Goal: Information Seeking & Learning: Check status

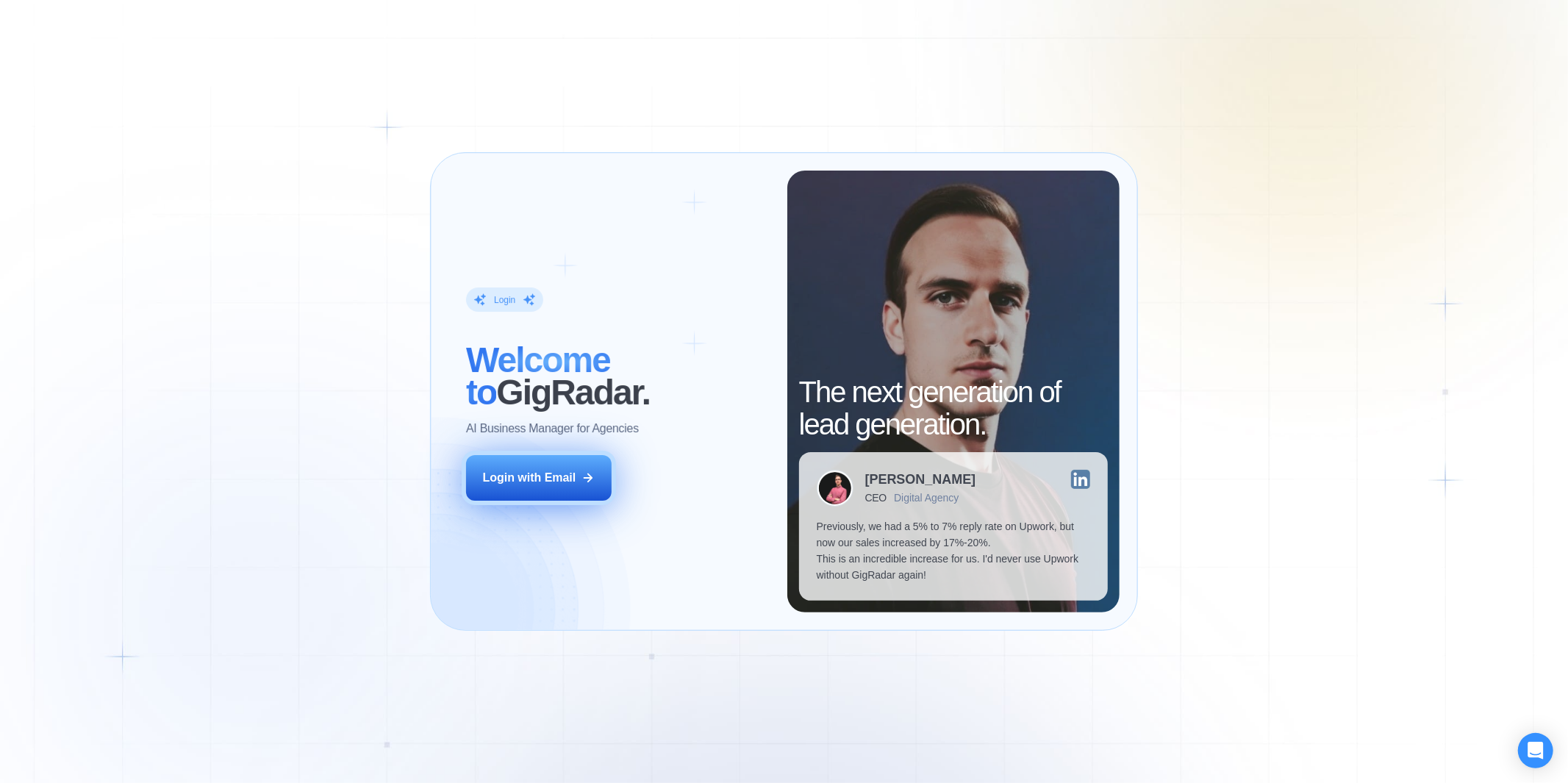
click at [549, 481] on div "Login with Email" at bounding box center [530, 478] width 93 height 16
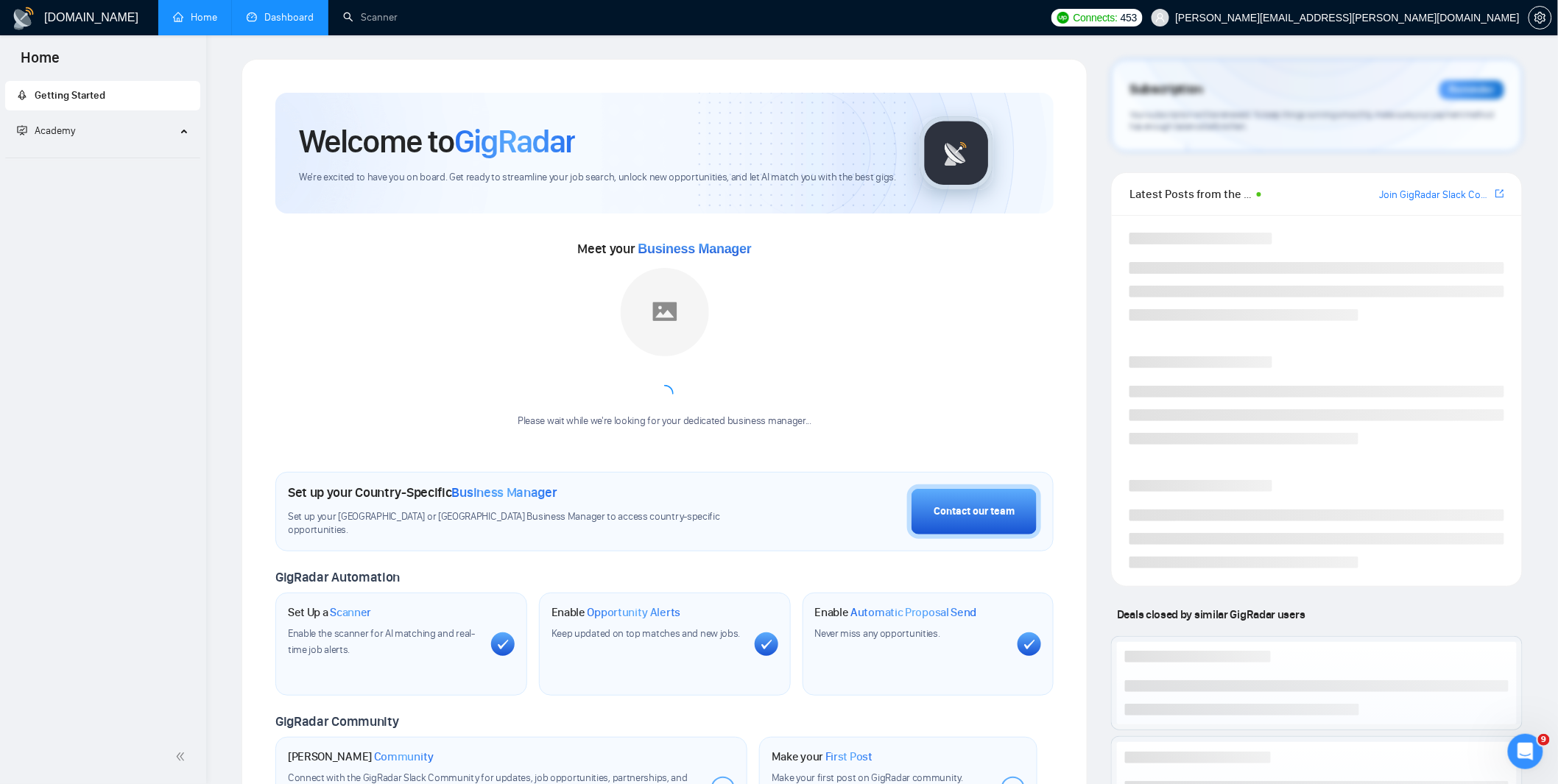
click at [298, 20] on link "Dashboard" at bounding box center [280, 17] width 67 height 13
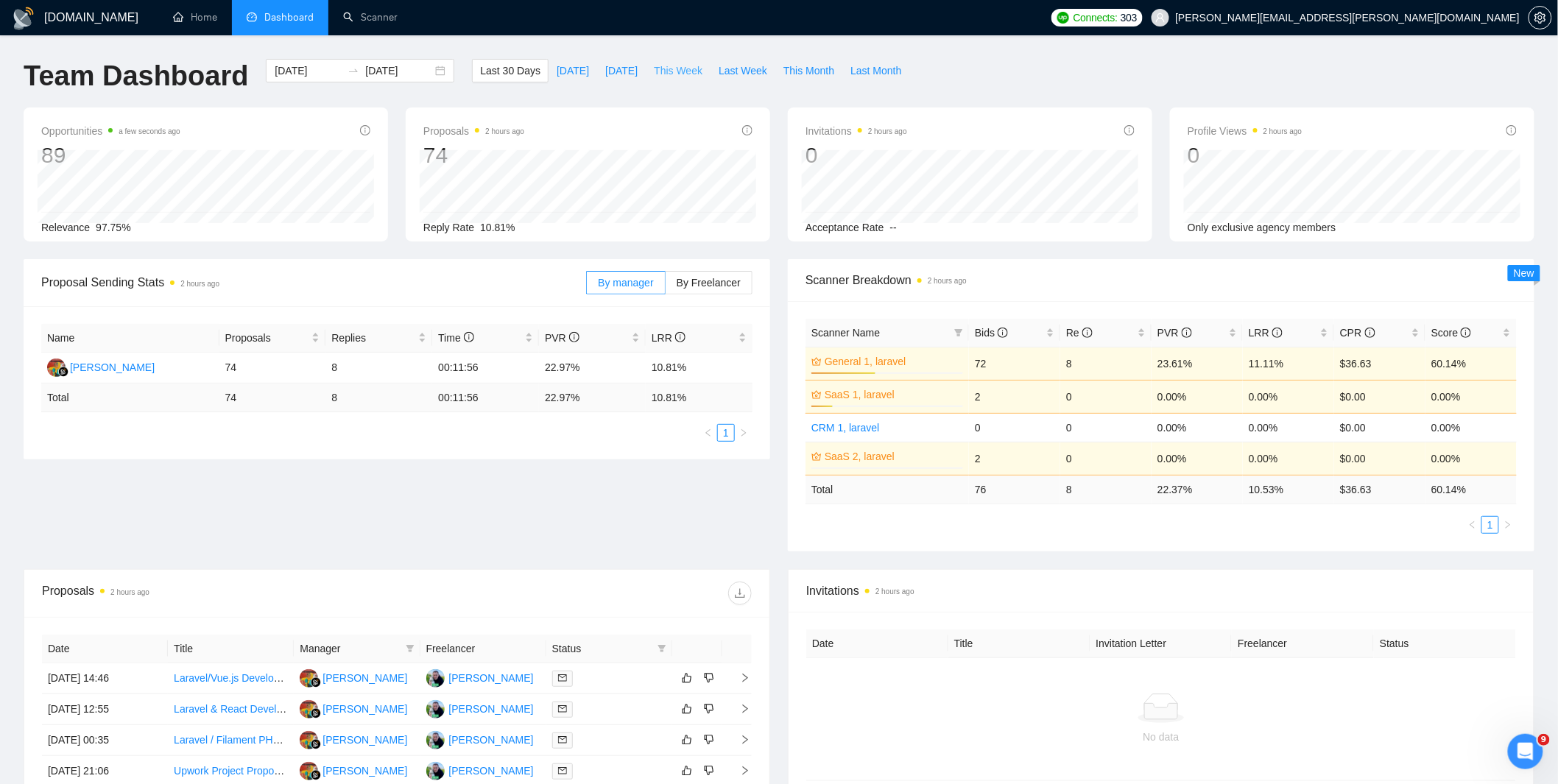
click at [696, 68] on span "This Week" at bounding box center [678, 71] width 48 height 16
type input "2025-09-01"
type input "2025-09-07"
click at [748, 68] on span "Last Week" at bounding box center [743, 71] width 48 height 16
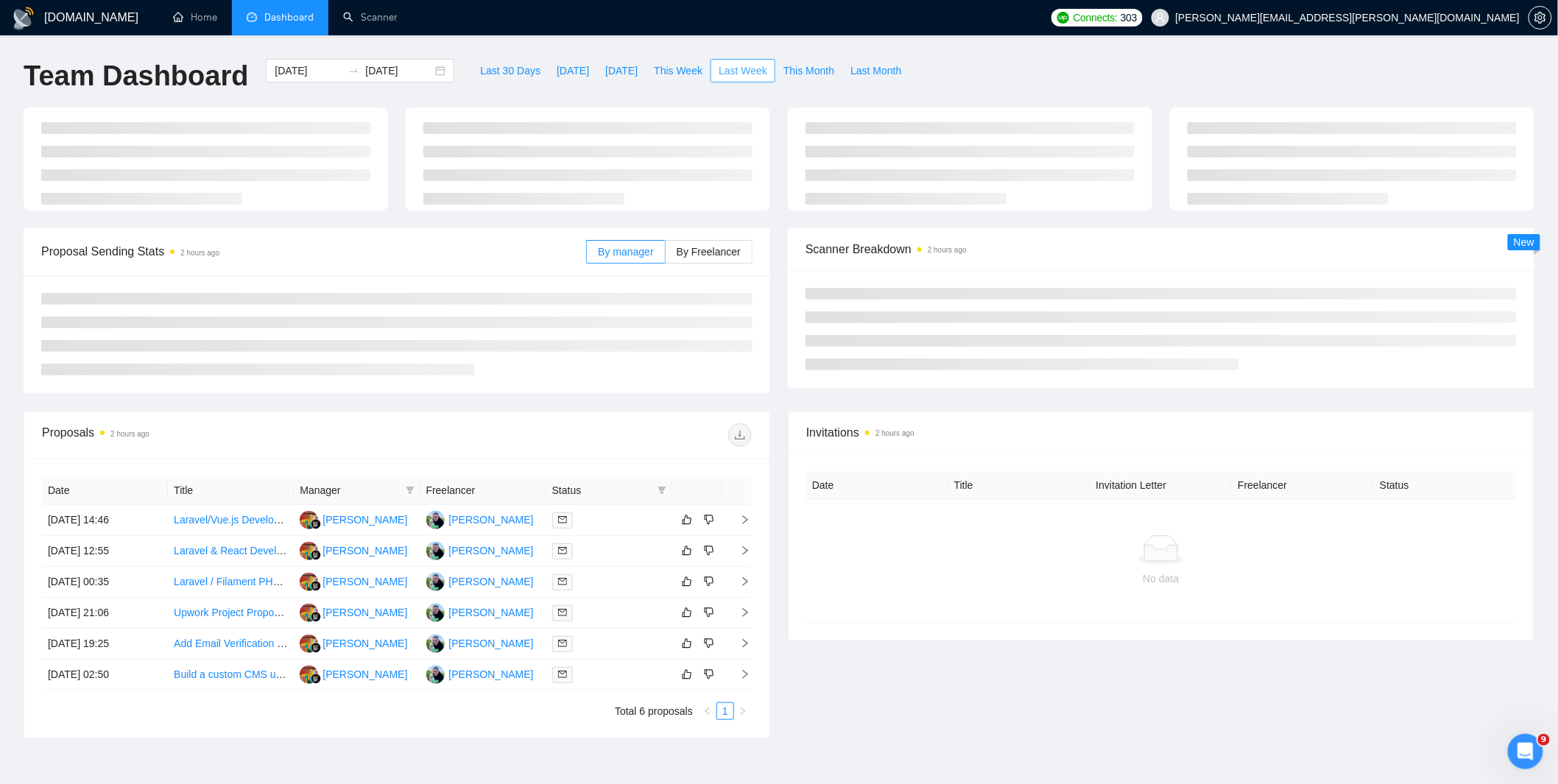
type input "2025-08-25"
type input "2025-08-31"
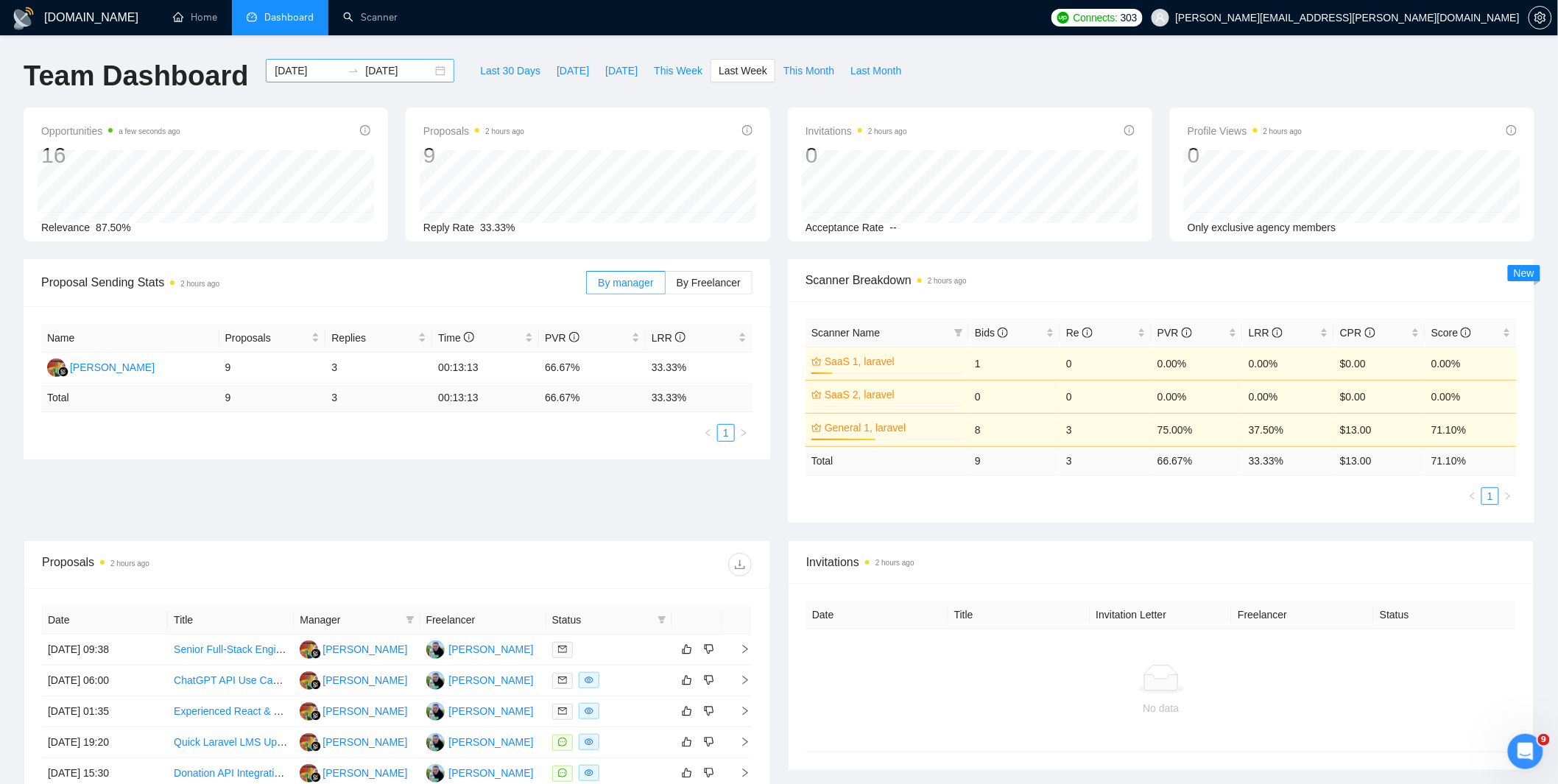
click at [315, 71] on input "2025-08-25" at bounding box center [308, 71] width 67 height 16
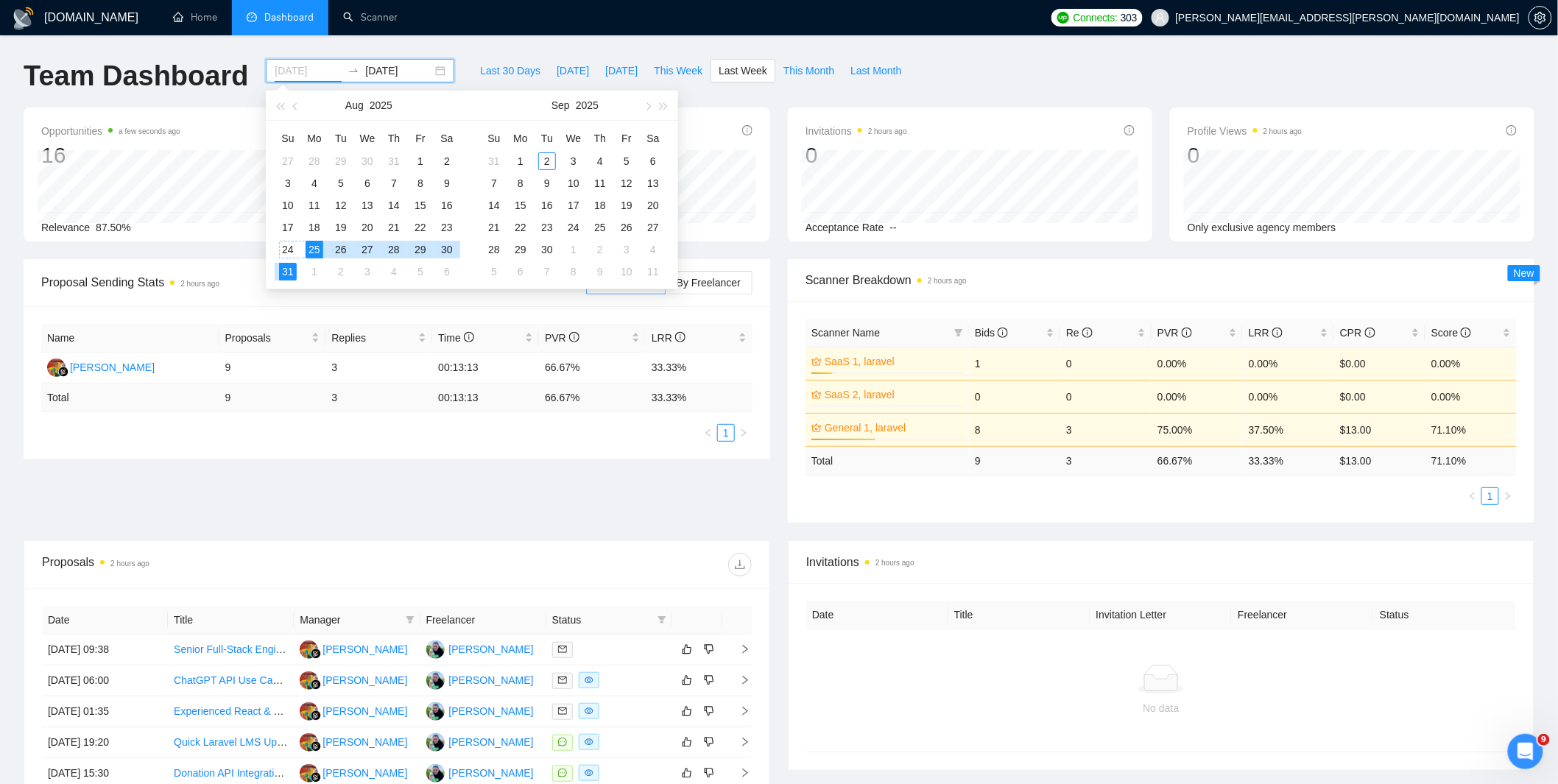
type input "2025-08-25"
click at [313, 249] on div "25" at bounding box center [314, 250] width 17 height 17
type input "2025-09-02"
click at [544, 159] on div "2" at bounding box center [547, 161] width 17 height 17
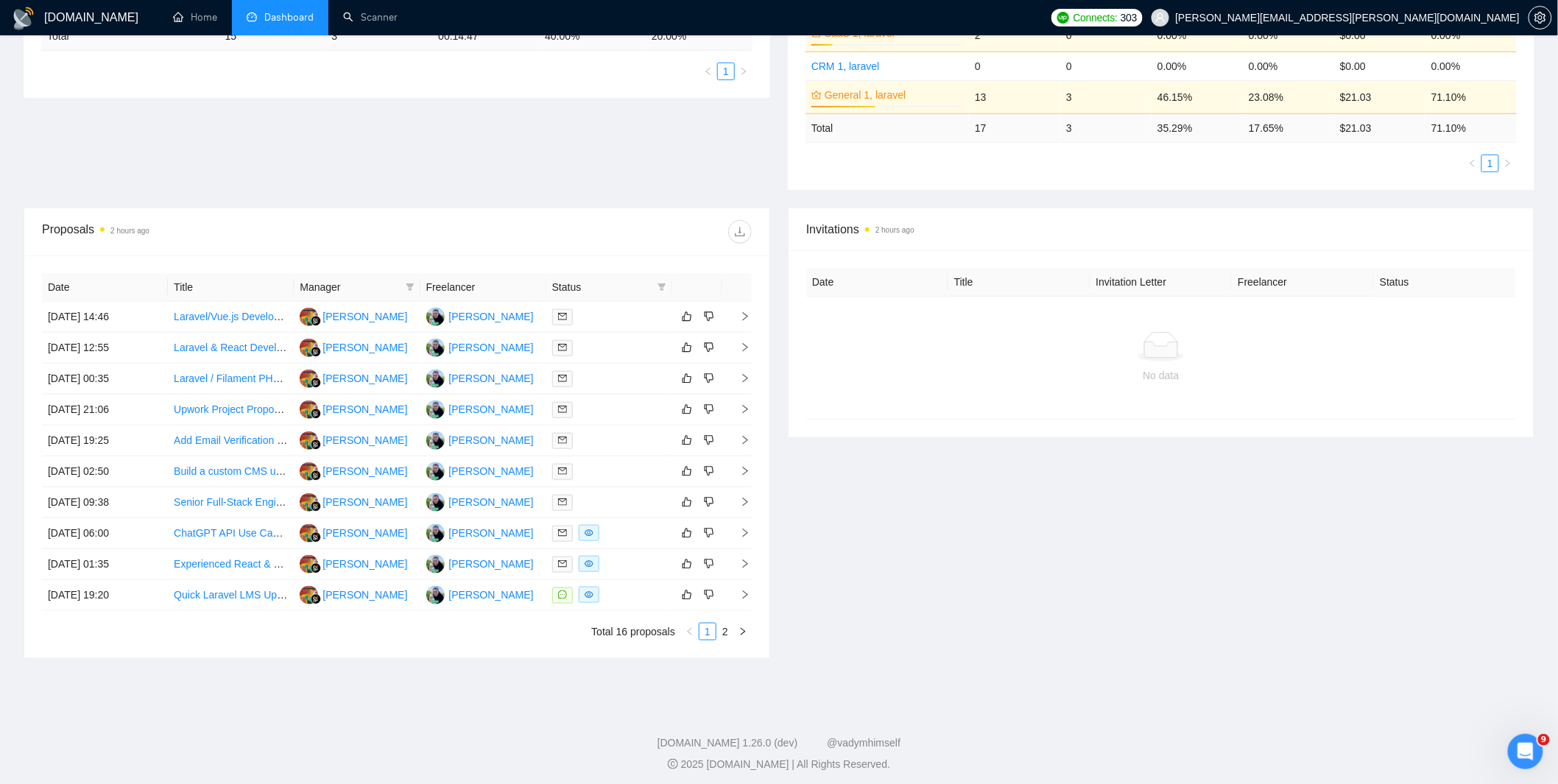
scroll to position [368, 0]
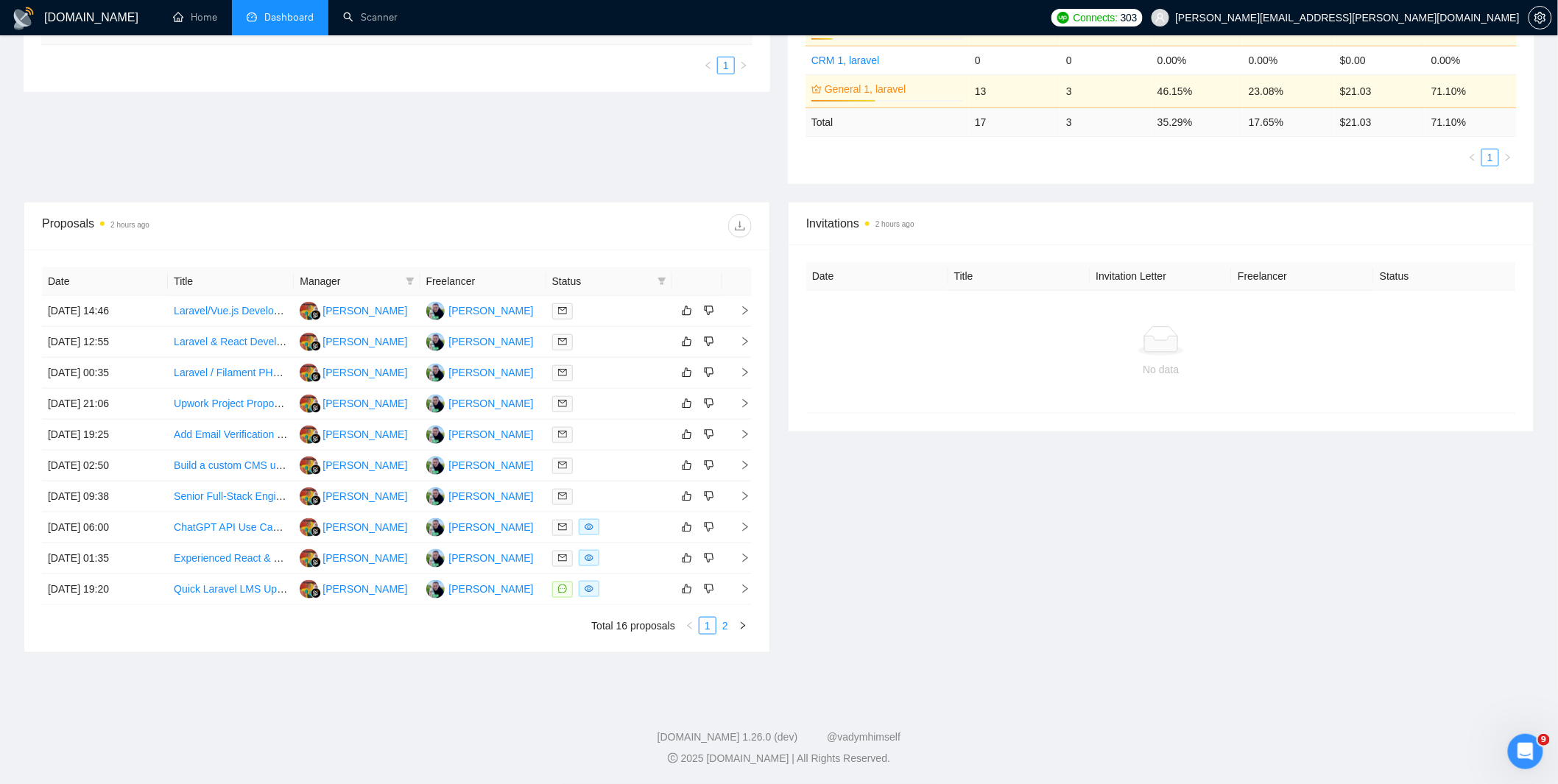
click at [725, 629] on link "2" at bounding box center [725, 625] width 16 height 16
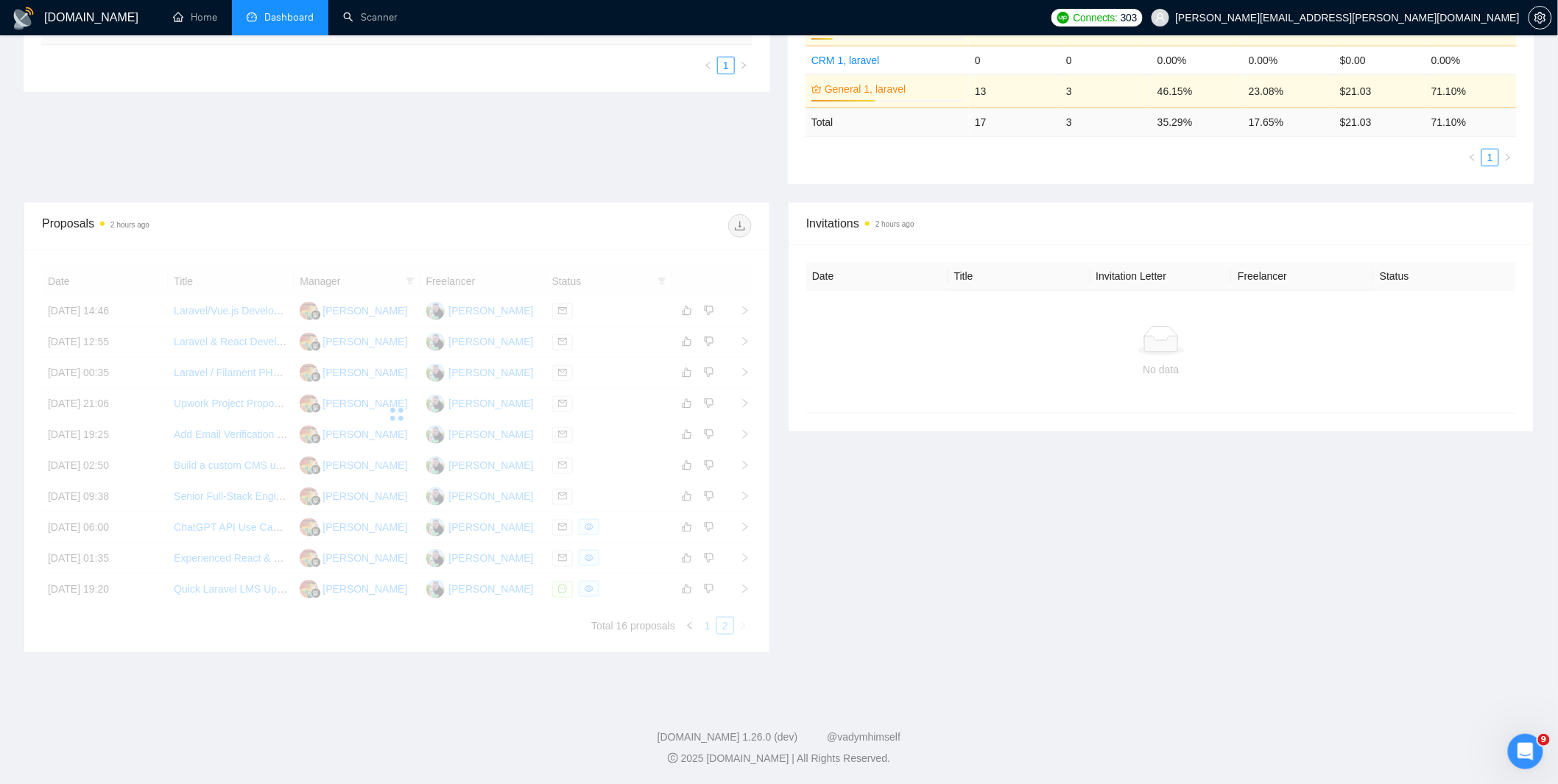
scroll to position [243, 0]
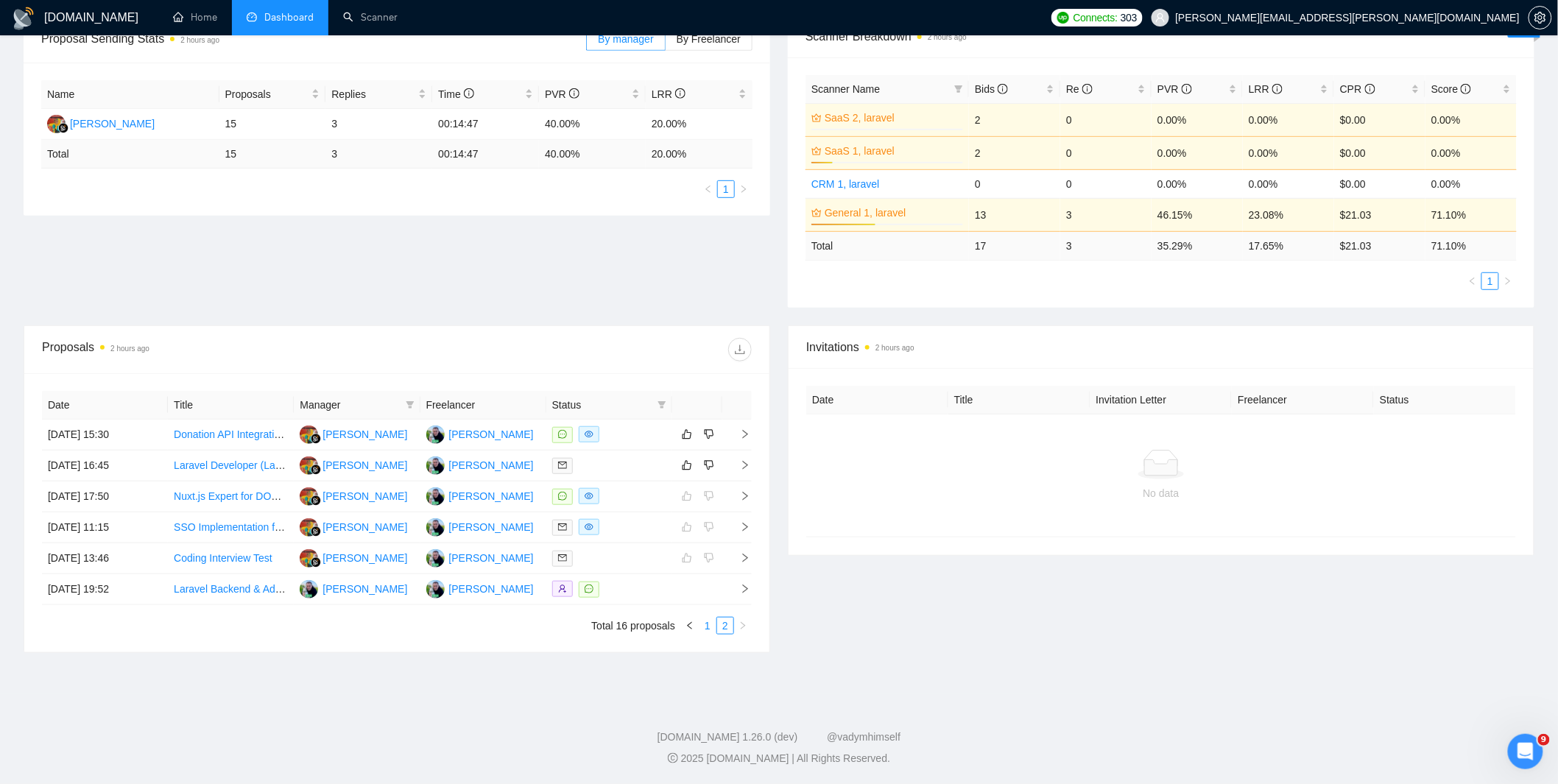
click at [706, 632] on link "1" at bounding box center [707, 625] width 16 height 16
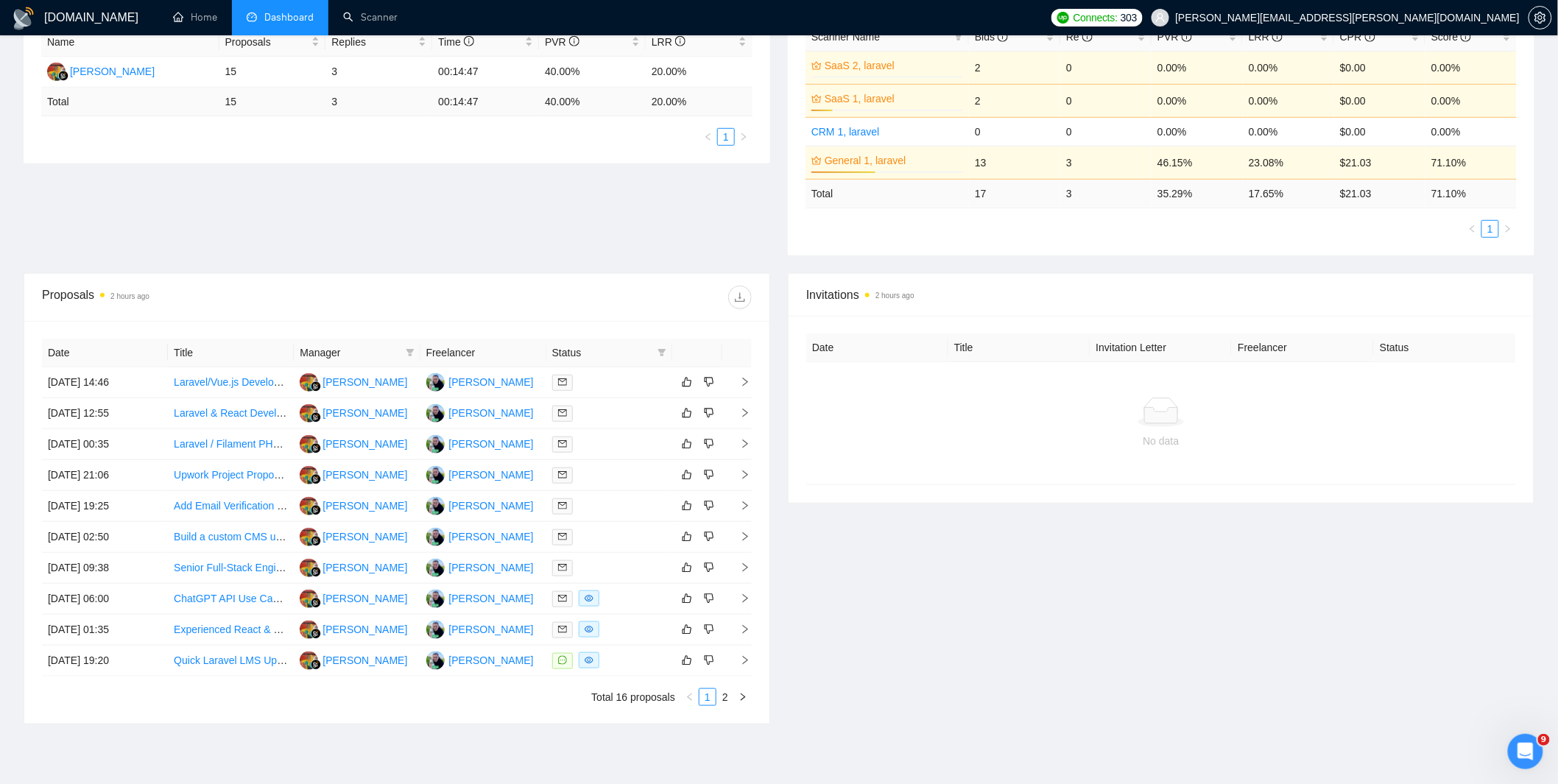
scroll to position [342, 0]
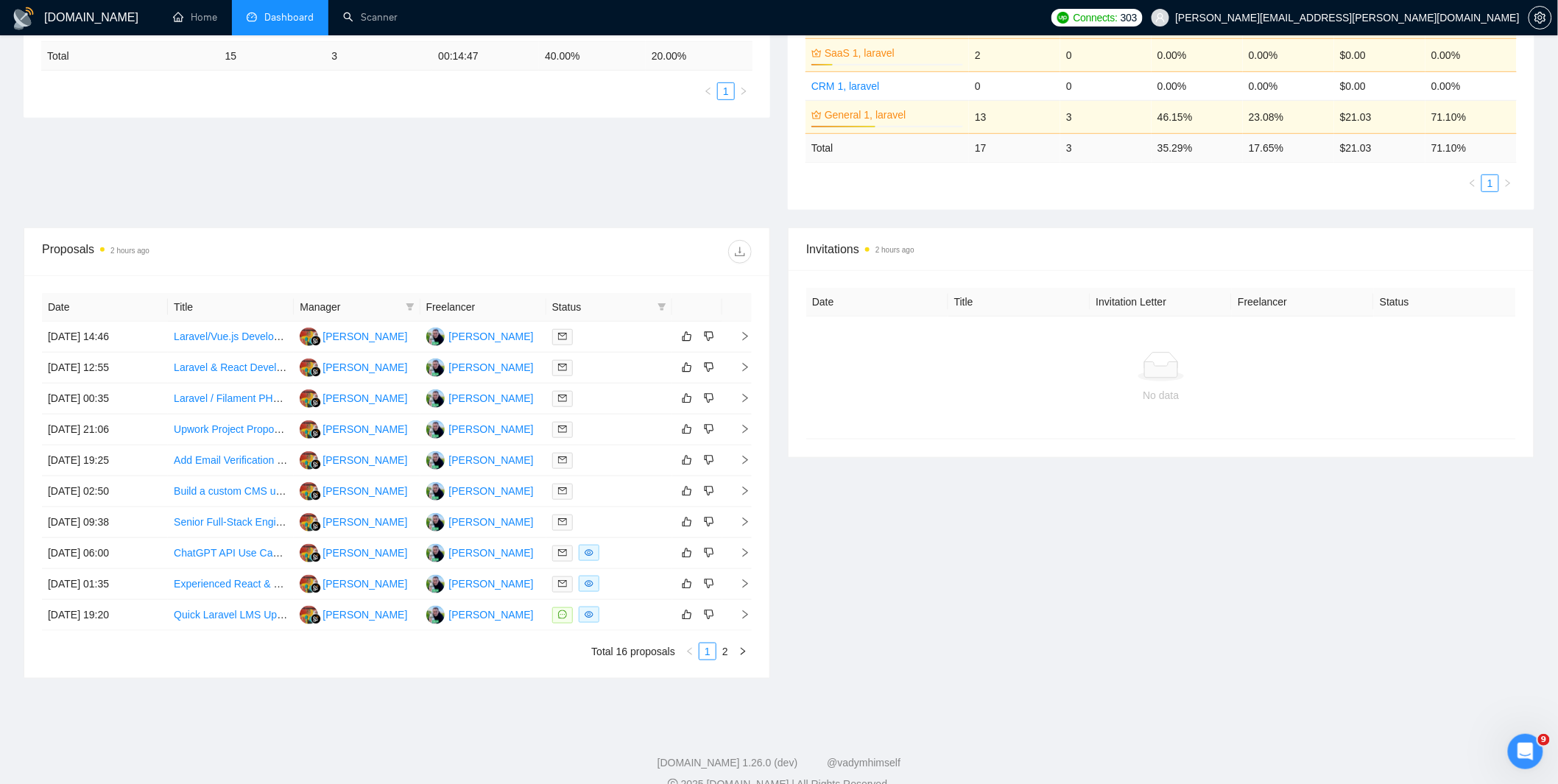
click at [616, 163] on div "Proposal Sending Stats 2 hours ago By manager By Freelancer Name Proposals Repl…" at bounding box center [779, 72] width 1529 height 310
click at [461, 116] on div "Name Proposals Replies Time PVR LRR Ida Hamidah 15 3 00:14:47 40.00% 20.00% Tot…" at bounding box center [397, 40] width 747 height 153
